Goal: Transaction & Acquisition: Purchase product/service

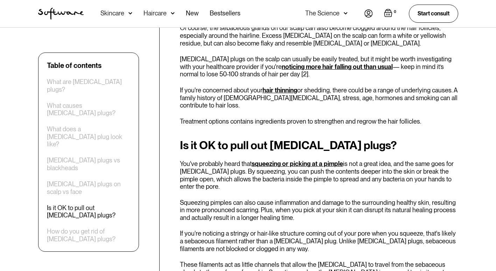
scroll to position [1226, 0]
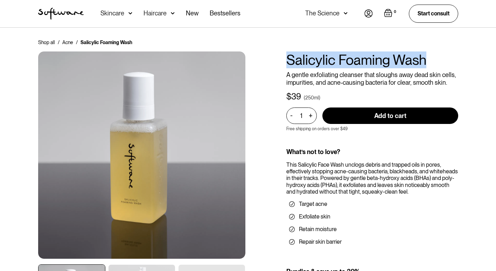
drag, startPoint x: 441, startPoint y: 61, endPoint x: 287, endPoint y: 66, distance: 154.2
click at [287, 66] on h1 "Salicylic Foaming Wash" at bounding box center [372, 59] width 172 height 17
drag, startPoint x: 287, startPoint y: 66, endPoint x: 303, endPoint y: 61, distance: 16.7
copy h1 "Salicylic Foaming Wash"
